Goal: Information Seeking & Learning: Check status

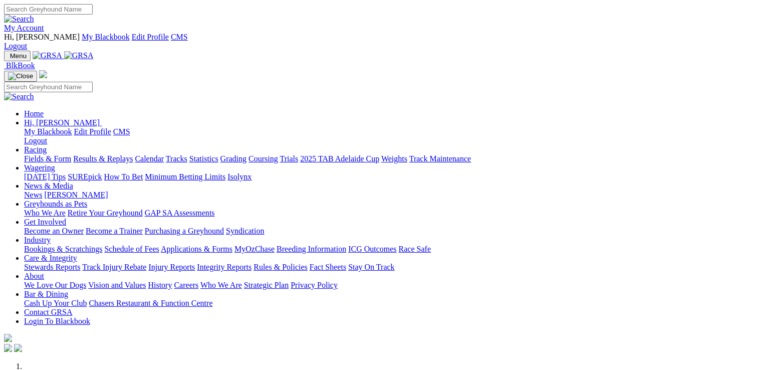
click at [77, 253] on link "Care & Integrity" at bounding box center [50, 257] width 53 height 9
click at [80, 262] on link "Stewards Reports" at bounding box center [52, 266] width 56 height 9
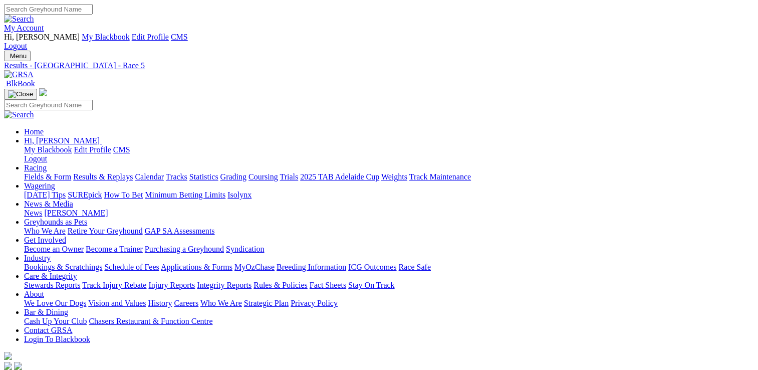
click at [77, 271] on link "Care & Integrity" at bounding box center [50, 275] width 53 height 9
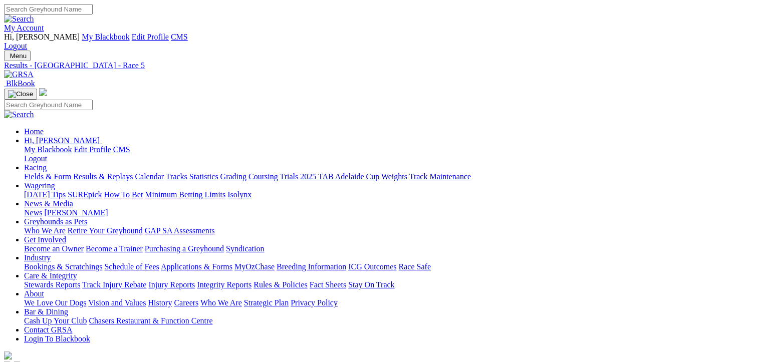
click at [77, 271] on link "Care & Integrity" at bounding box center [50, 275] width 53 height 9
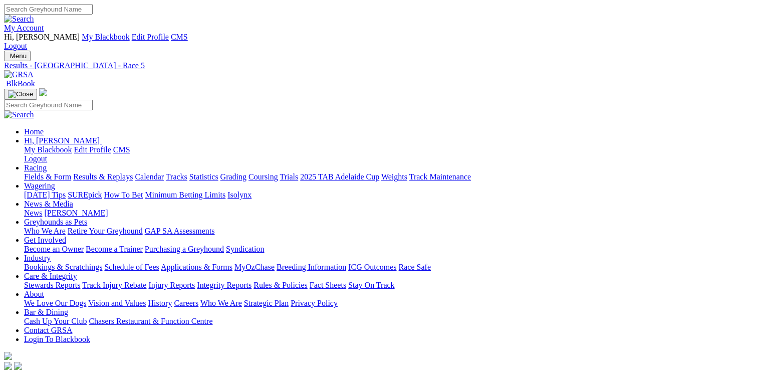
click at [80, 280] on link "Stewards Reports" at bounding box center [52, 284] width 56 height 9
